Goal: Transaction & Acquisition: Purchase product/service

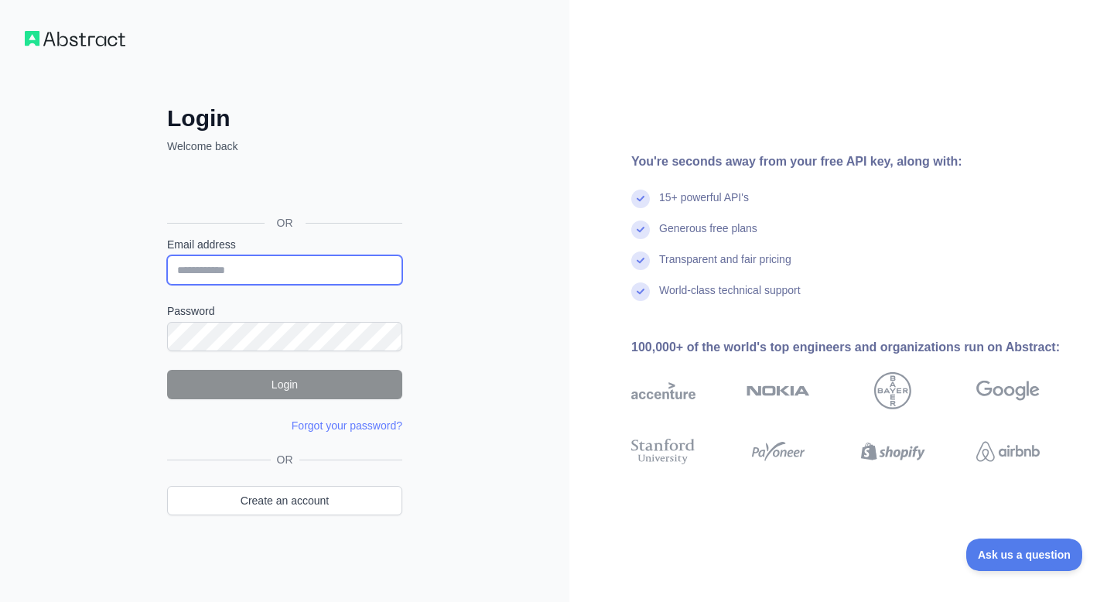
click at [268, 255] on input "Email address" at bounding box center [284, 269] width 235 height 29
type input "**********"
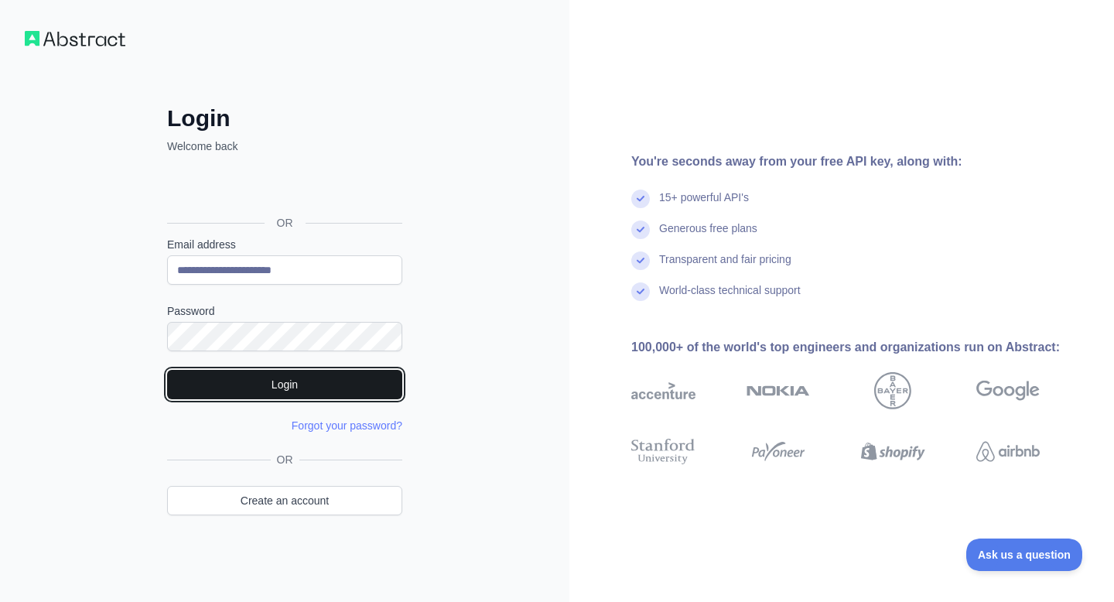
click at [265, 397] on button "Login" at bounding box center [284, 384] width 235 height 29
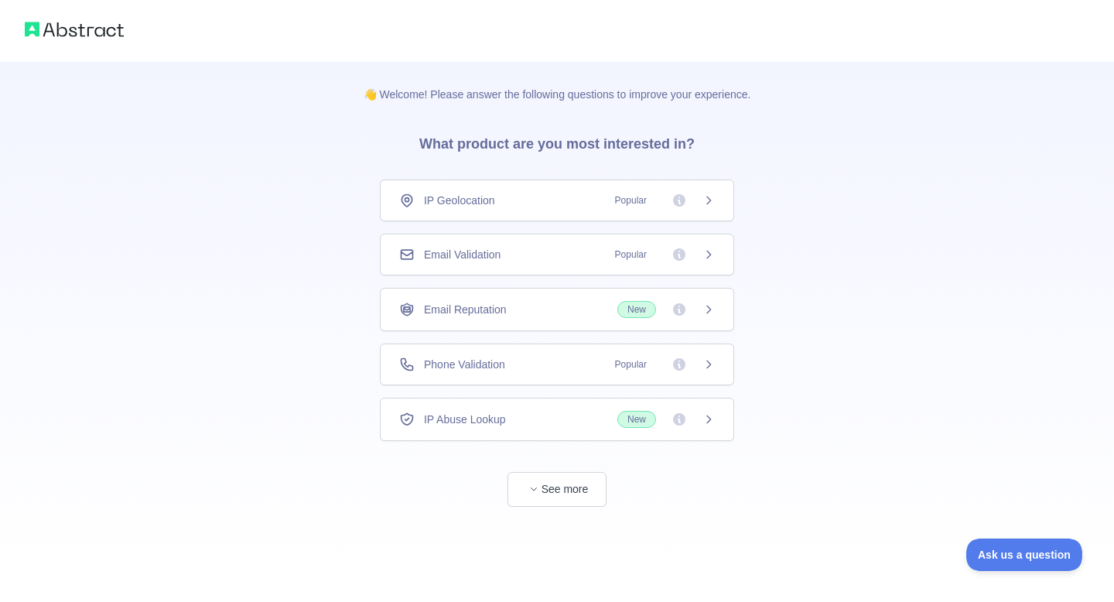
click at [715, 202] on div "IP Geolocation Popular" at bounding box center [557, 201] width 354 height 42
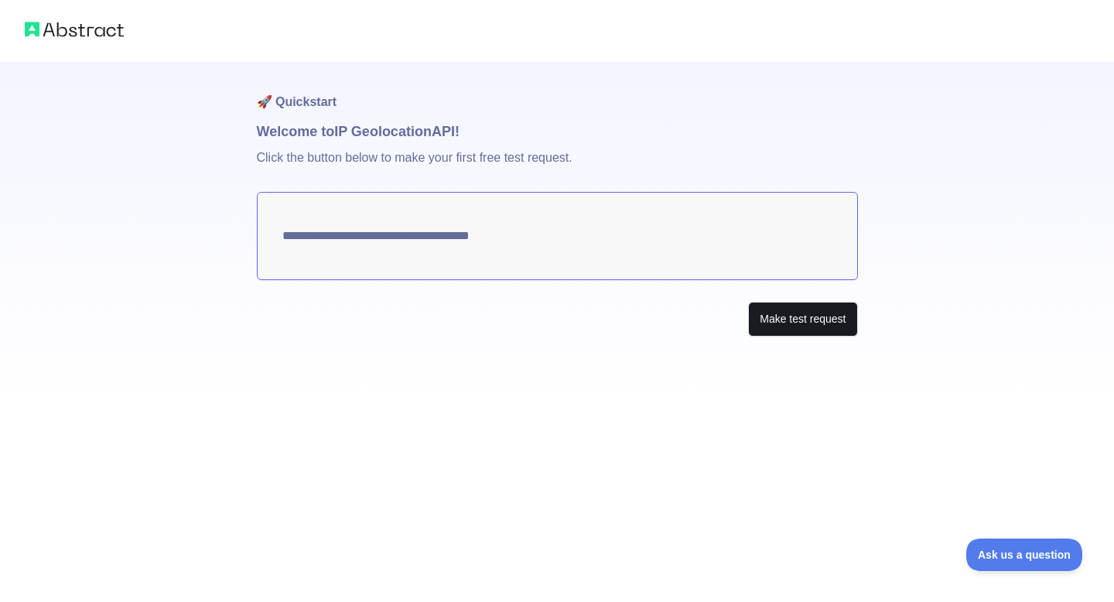
type textarea "**********"
click at [776, 317] on button "Make test request" at bounding box center [802, 319] width 109 height 35
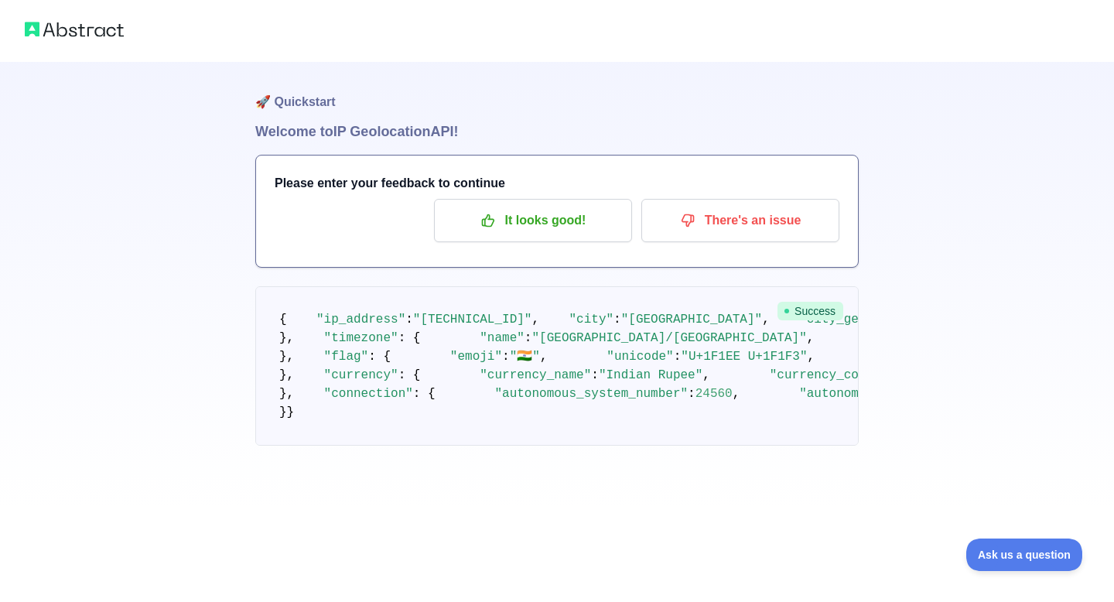
scroll to position [328, 0]
copy span "77.591"
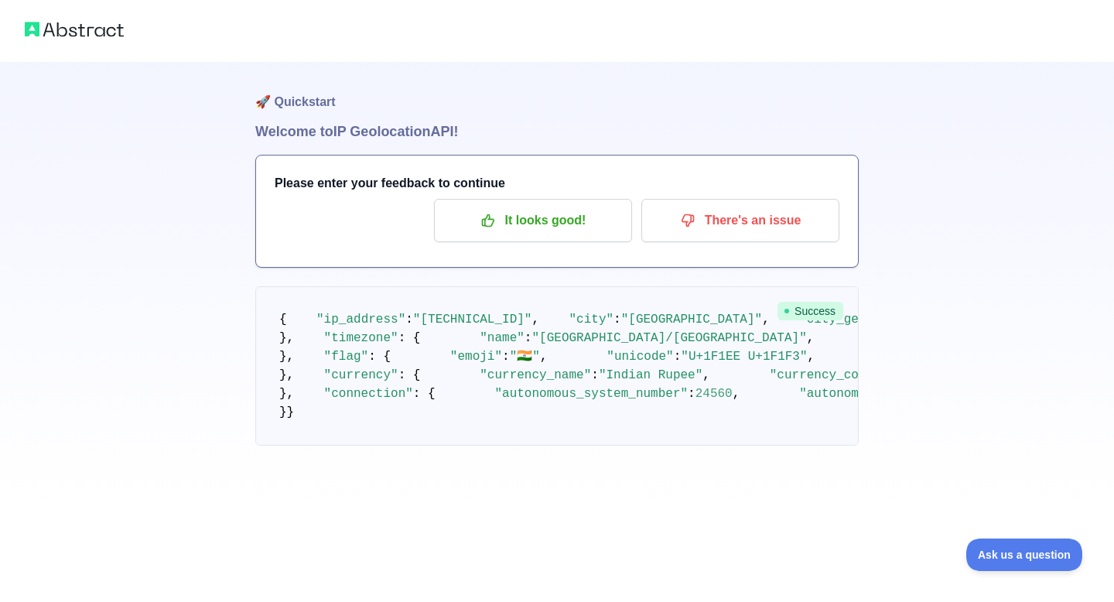
copy span "12.9753"
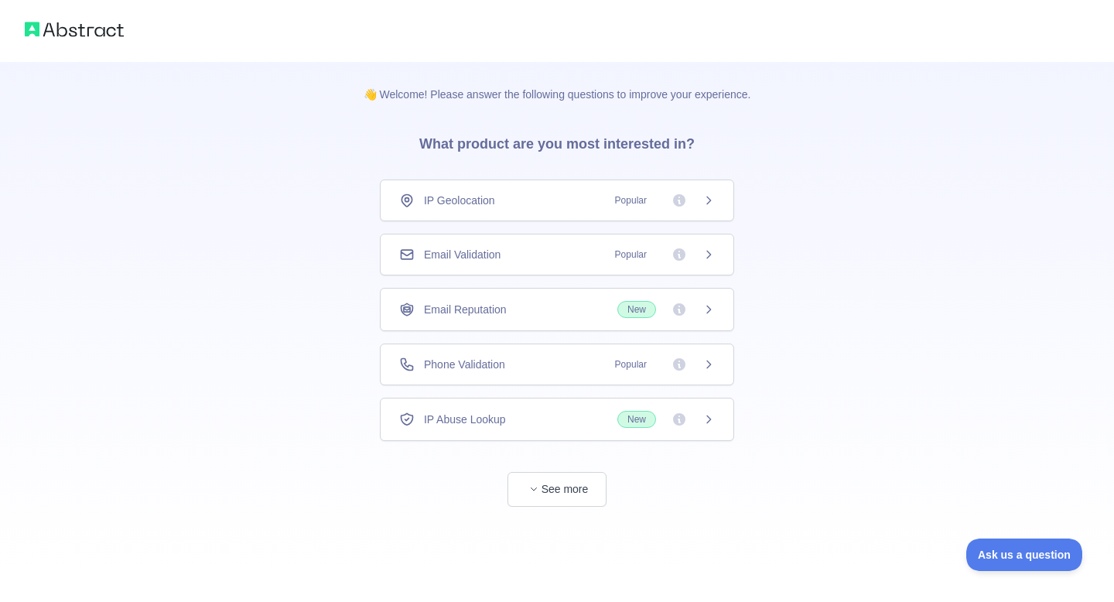
click at [677, 214] on div "IP Geolocation Popular" at bounding box center [557, 201] width 354 height 42
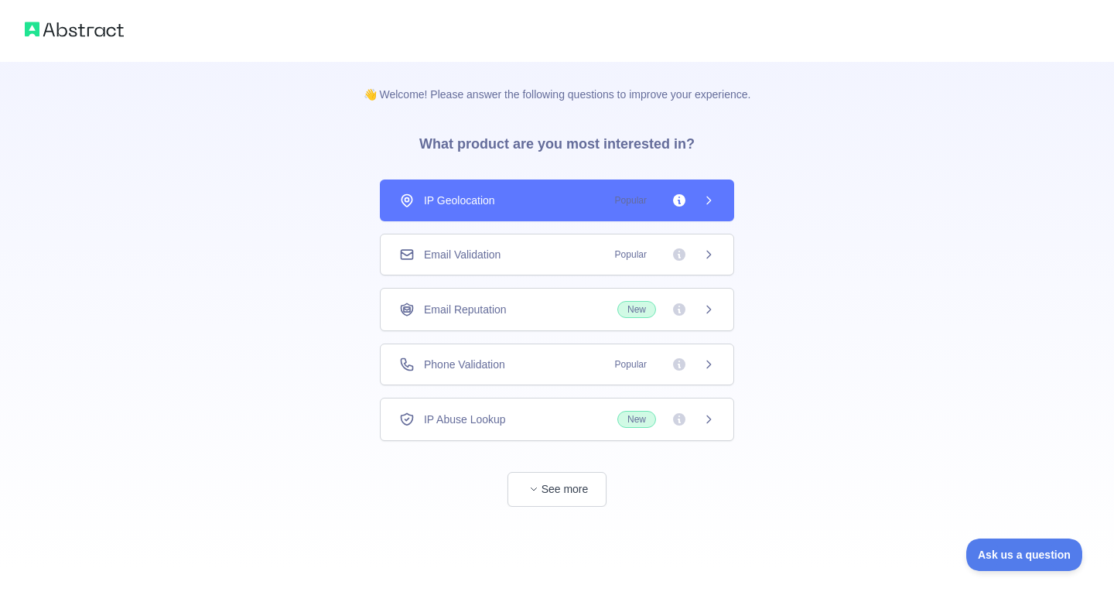
click at [677, 214] on div "IP Geolocation Popular" at bounding box center [557, 201] width 354 height 42
click at [716, 186] on div "IP Geolocation Popular" at bounding box center [557, 201] width 354 height 42
click at [714, 186] on div "IP Geolocation Popular" at bounding box center [557, 201] width 354 height 42
click at [672, 205] on icon at bounding box center [679, 200] width 15 height 15
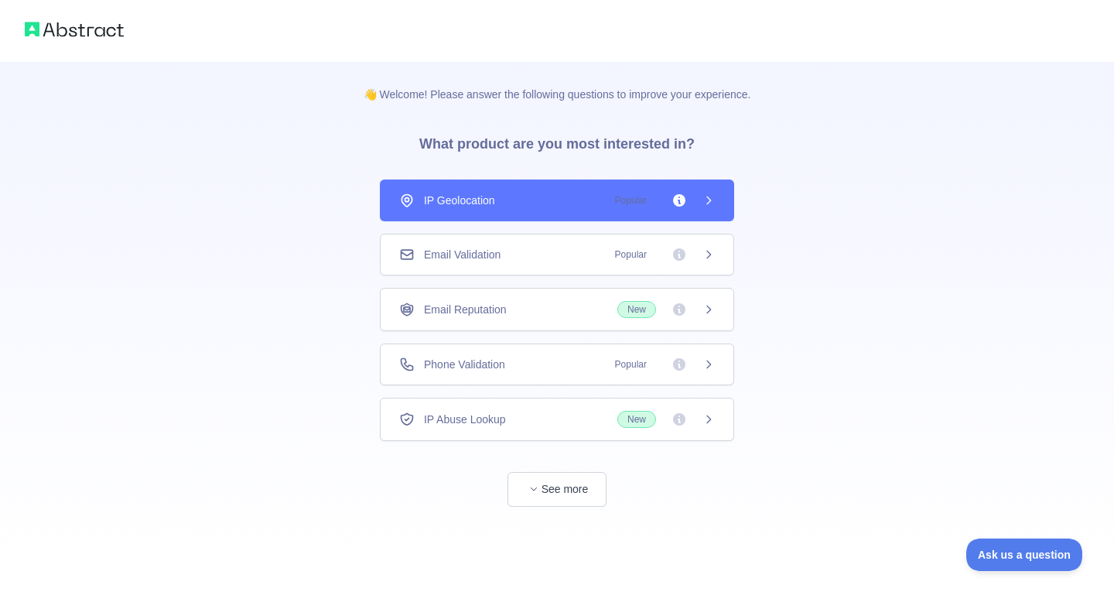
click at [703, 205] on icon at bounding box center [709, 200] width 12 height 12
click at [645, 200] on span "Popular" at bounding box center [631, 200] width 50 height 15
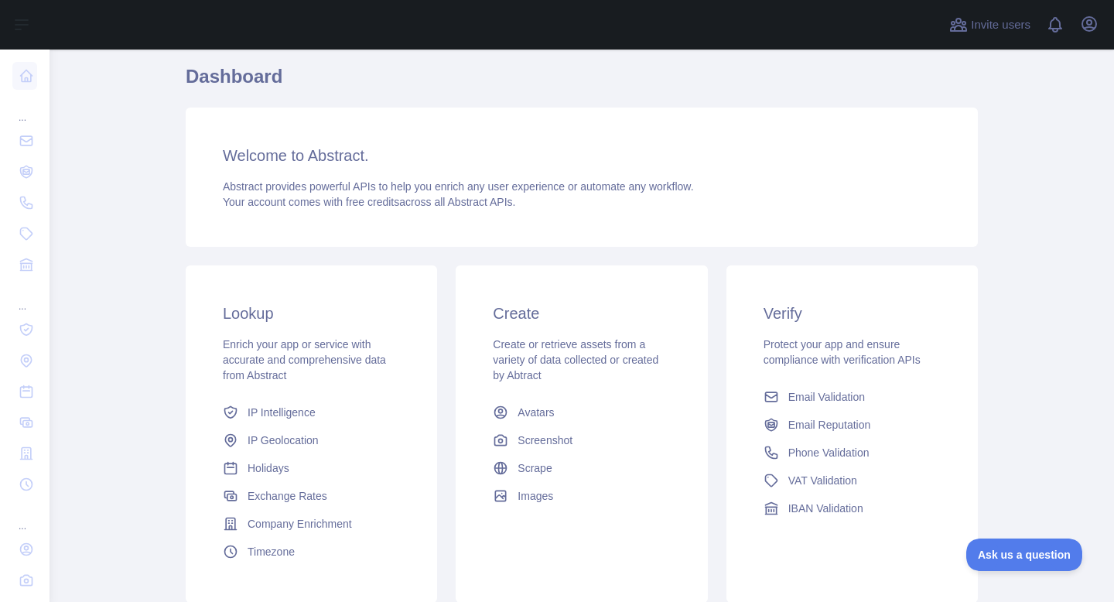
scroll to position [169, 0]
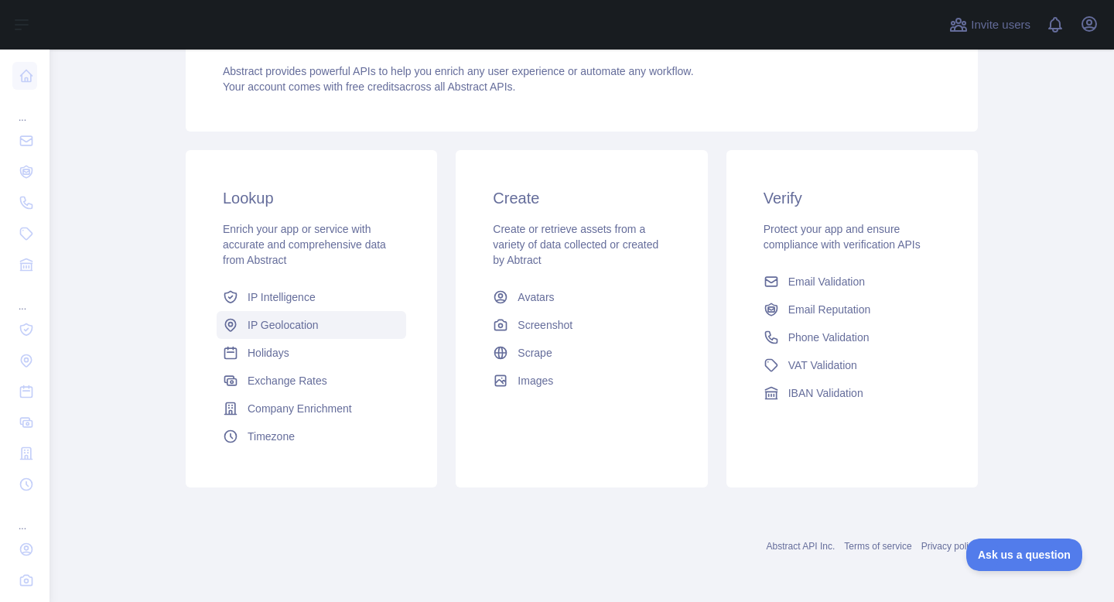
click at [286, 324] on span "IP Geolocation" at bounding box center [283, 324] width 71 height 15
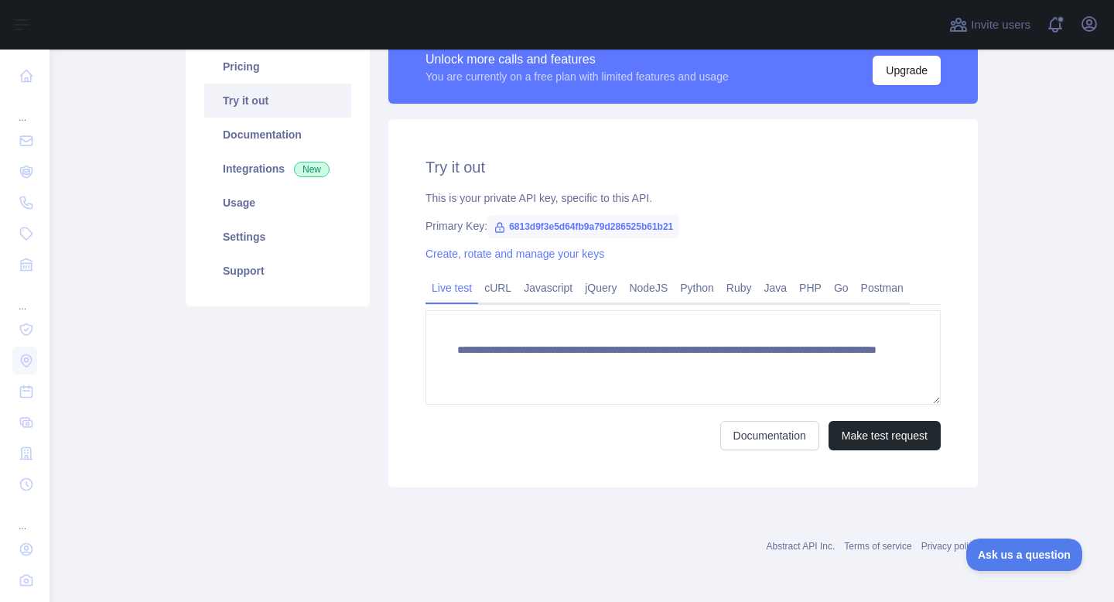
scroll to position [132, 0]
click at [751, 289] on link "Ruby" at bounding box center [739, 288] width 38 height 25
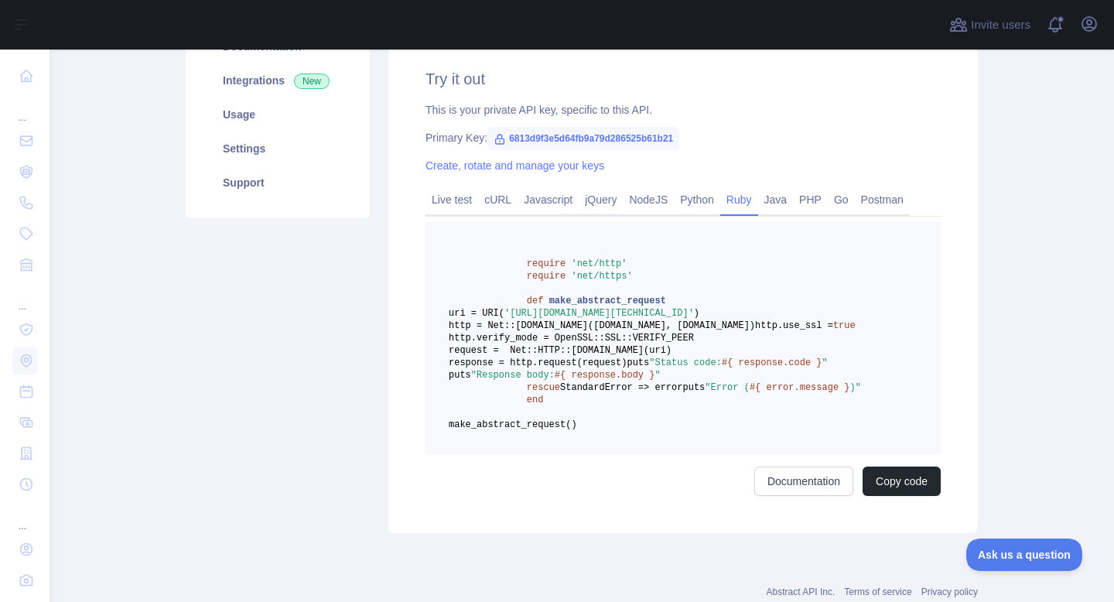
scroll to position [224, 0]
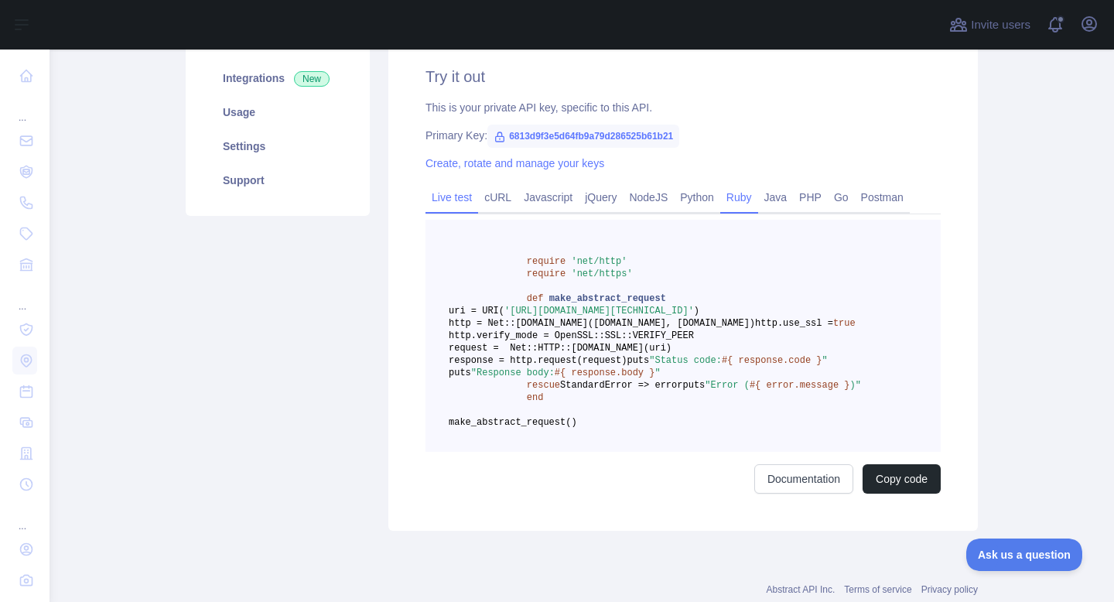
click at [465, 195] on link "Live test" at bounding box center [452, 197] width 53 height 25
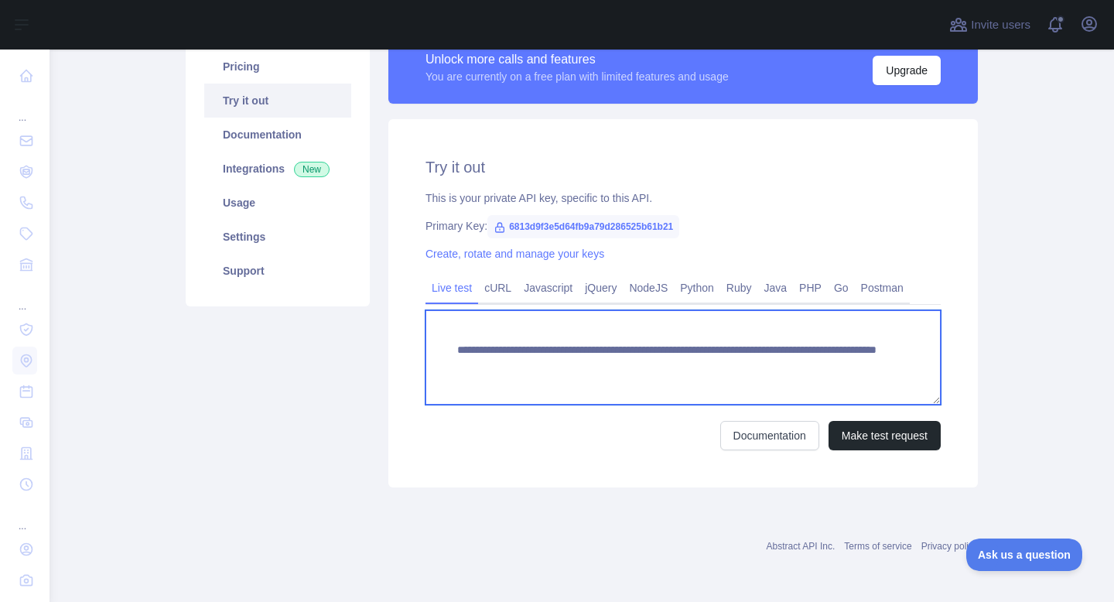
drag, startPoint x: 456, startPoint y: 343, endPoint x: 694, endPoint y: 343, distance: 238.3
click at [694, 343] on textarea "**********" at bounding box center [683, 357] width 515 height 94
drag, startPoint x: 862, startPoint y: 376, endPoint x: 570, endPoint y: 367, distance: 291.8
click at [570, 367] on textarea "**********" at bounding box center [683, 357] width 515 height 94
click at [469, 352] on textarea "**********" at bounding box center [683, 357] width 515 height 94
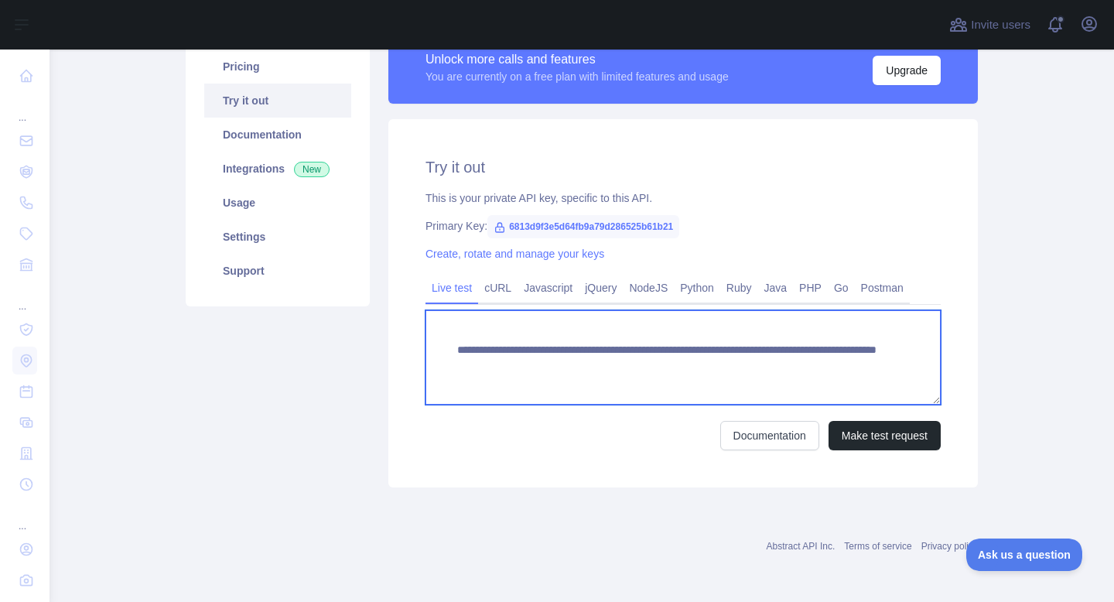
click at [469, 352] on textarea "**********" at bounding box center [683, 357] width 515 height 94
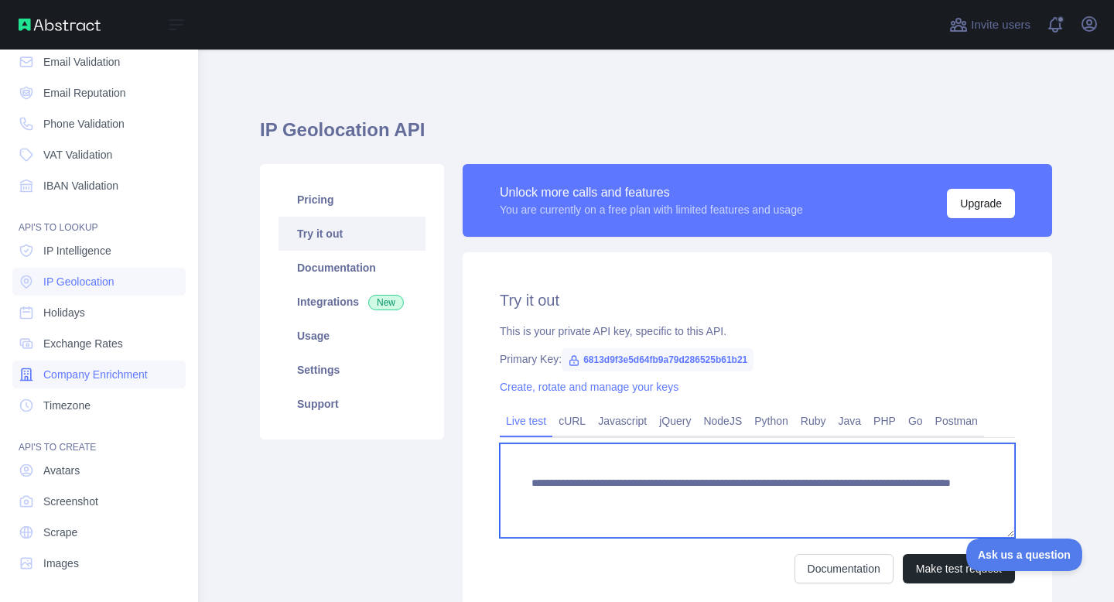
scroll to position [0, 0]
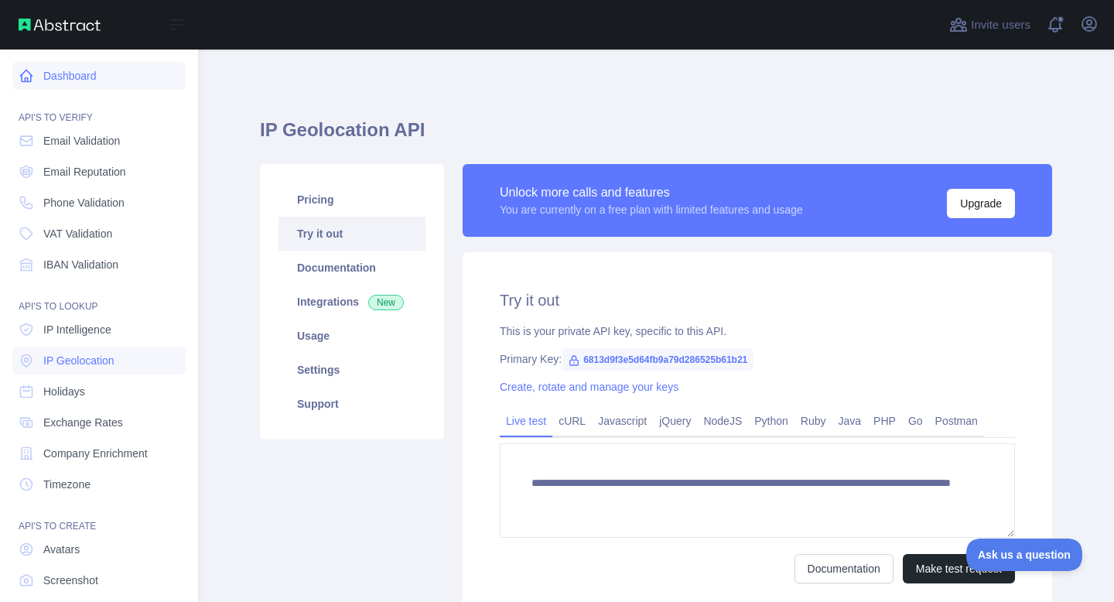
click at [100, 87] on link "Dashboard" at bounding box center [98, 76] width 173 height 28
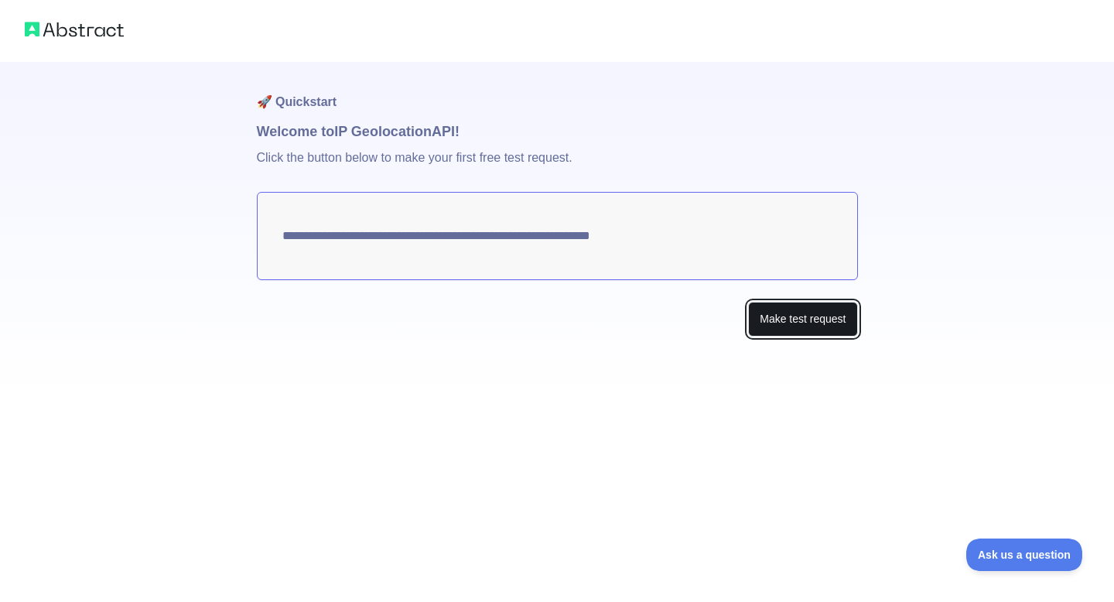
click at [770, 323] on button "Make test request" at bounding box center [802, 319] width 109 height 35
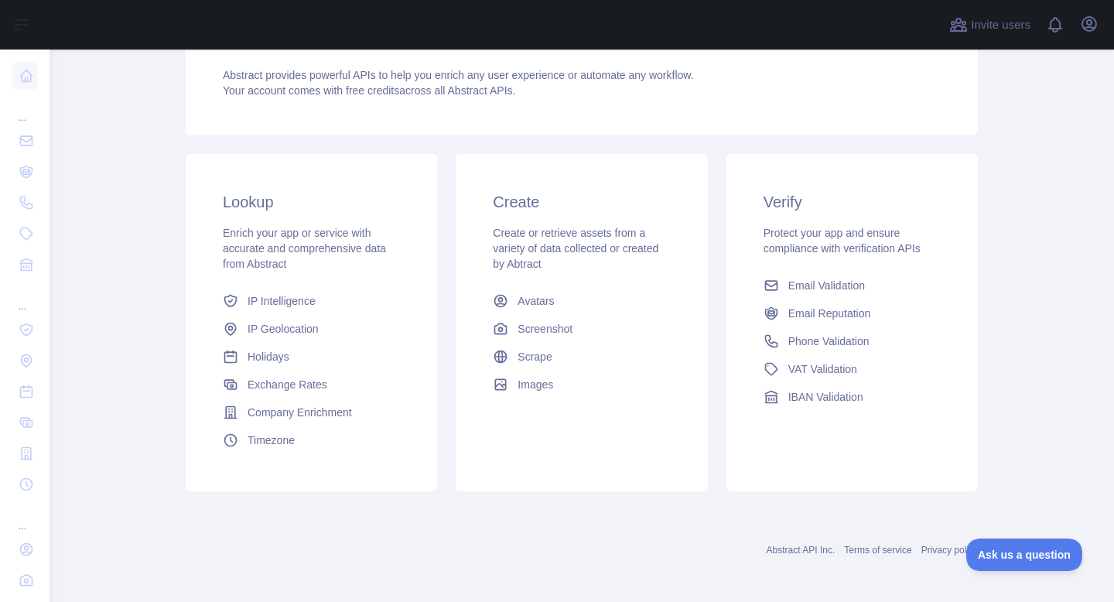
scroll to position [167, 0]
click at [301, 322] on span "IP Geolocation" at bounding box center [283, 326] width 71 height 15
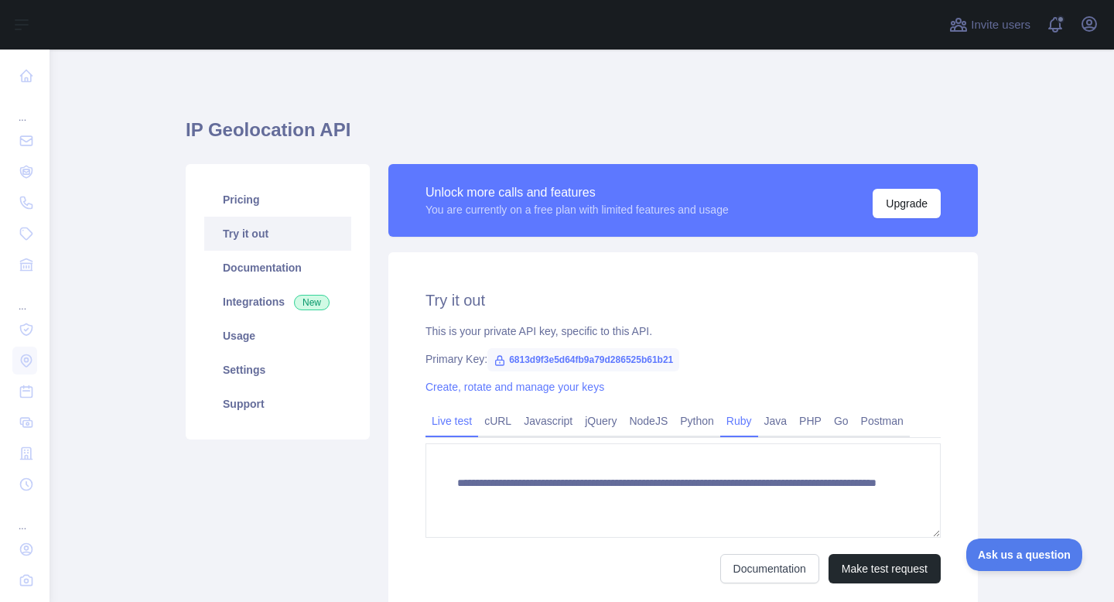
click at [747, 422] on link "Ruby" at bounding box center [739, 421] width 38 height 25
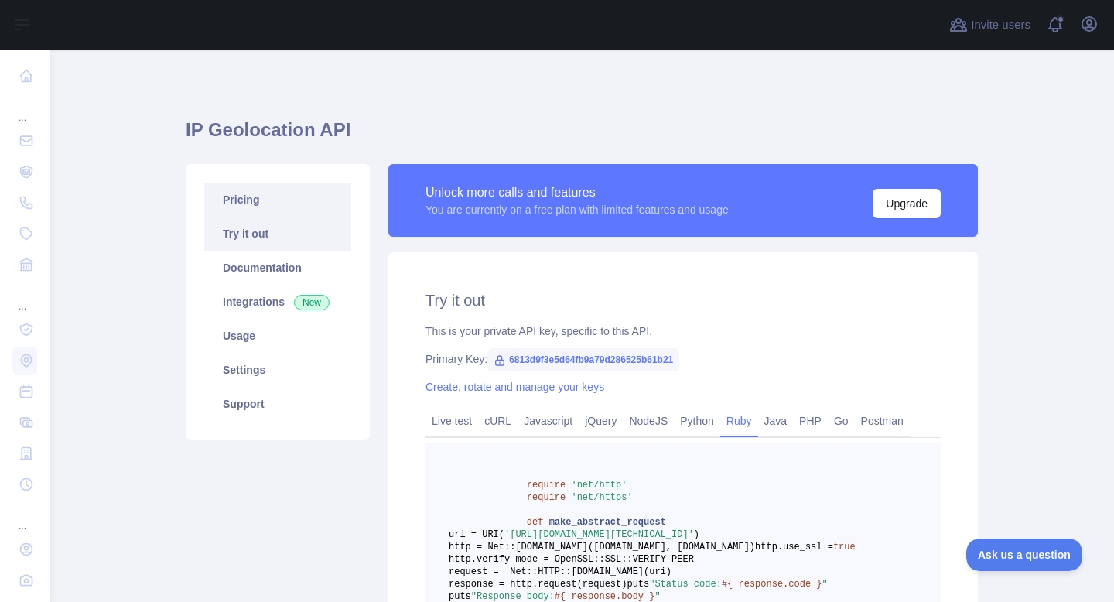
click at [272, 210] on link "Pricing" at bounding box center [277, 200] width 147 height 34
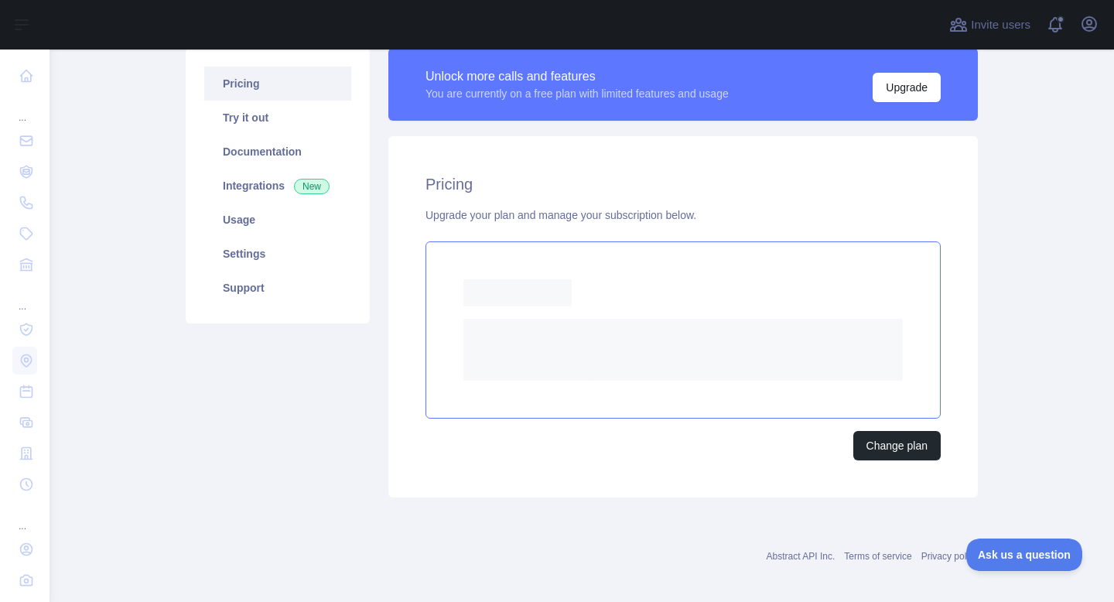
scroll to position [126, 0]
